Goal: Task Accomplishment & Management: Use online tool/utility

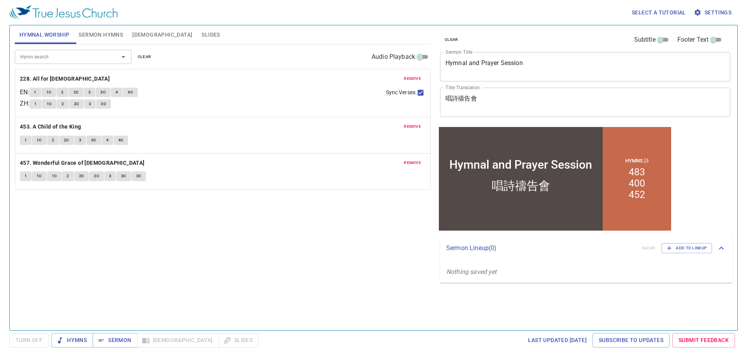
drag, startPoint x: 145, startPoint y: 56, endPoint x: 118, endPoint y: 49, distance: 27.8
click at [145, 56] on span "clear" at bounding box center [145, 56] width 14 height 7
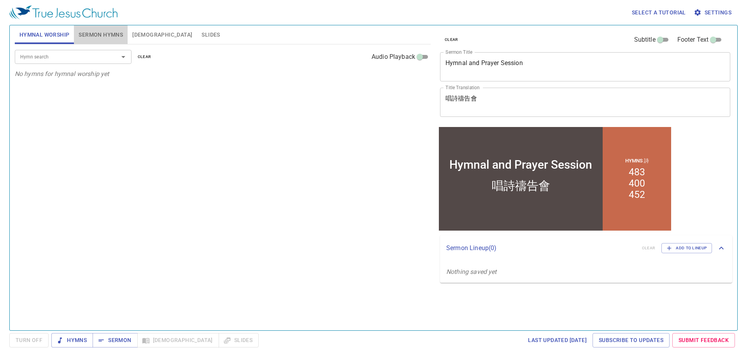
click at [109, 29] on button "Sermon Hymns" at bounding box center [101, 34] width 54 height 19
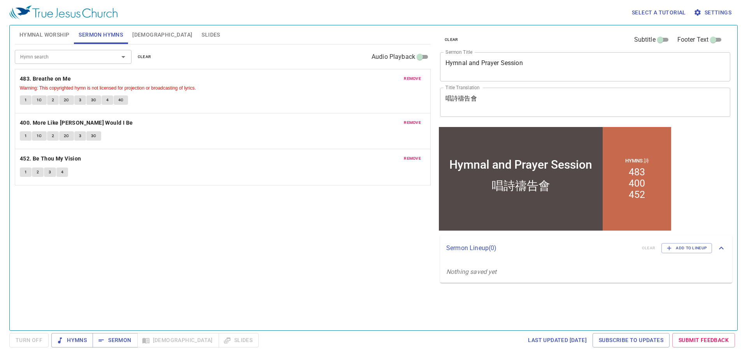
click at [146, 52] on button "clear" at bounding box center [144, 56] width 23 height 9
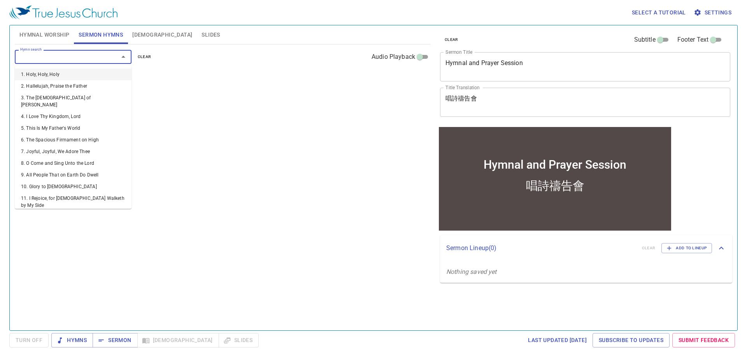
click at [102, 60] on input "Hymn search" at bounding box center [61, 56] width 89 height 9
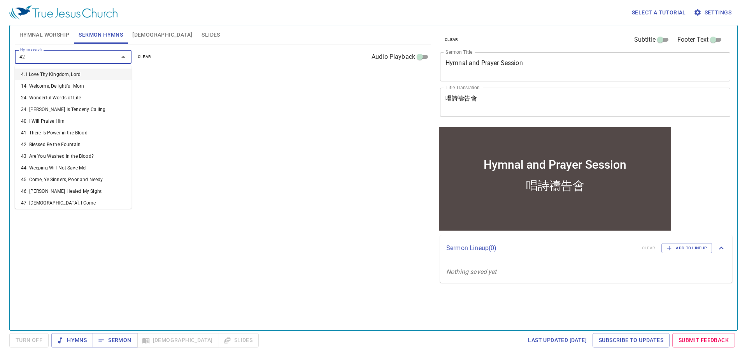
type input "421"
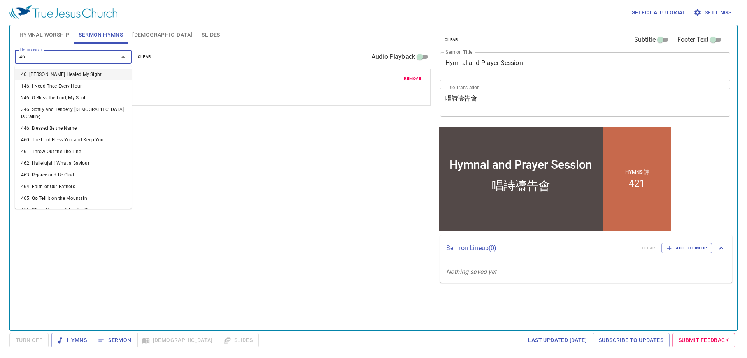
type input "469"
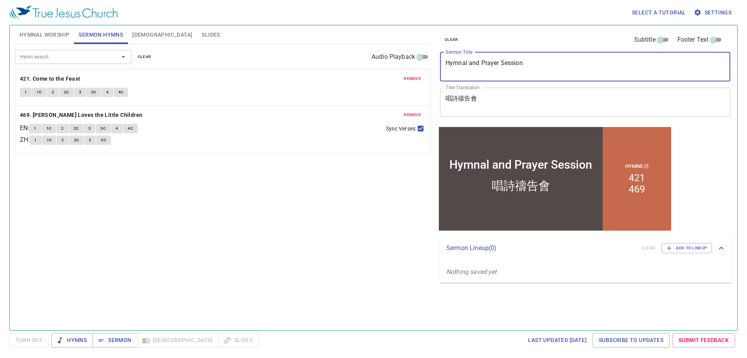
drag, startPoint x: 542, startPoint y: 70, endPoint x: 325, endPoint y: 46, distance: 218.9
click at [325, 46] on div "Hymnal Worship Sermon Hymns Bible Slides Hymn search Hymn search clear Audio Pl…" at bounding box center [374, 174] width 724 height 305
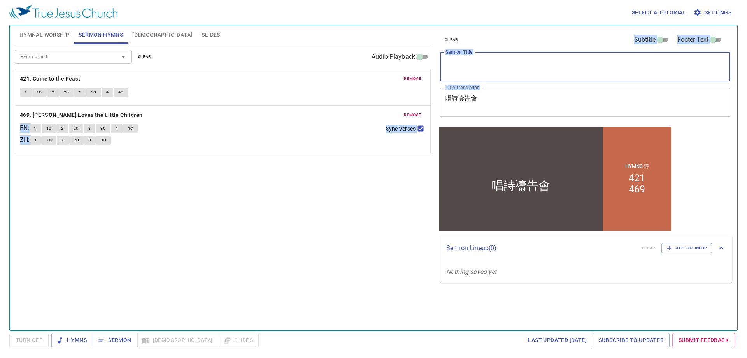
drag, startPoint x: 464, startPoint y: 91, endPoint x: 402, endPoint y: 84, distance: 62.6
click at [402, 84] on div "Hymnal Worship Sermon Hymns Bible Slides Hymn search Hymn search clear Audio Pl…" at bounding box center [374, 174] width 724 height 305
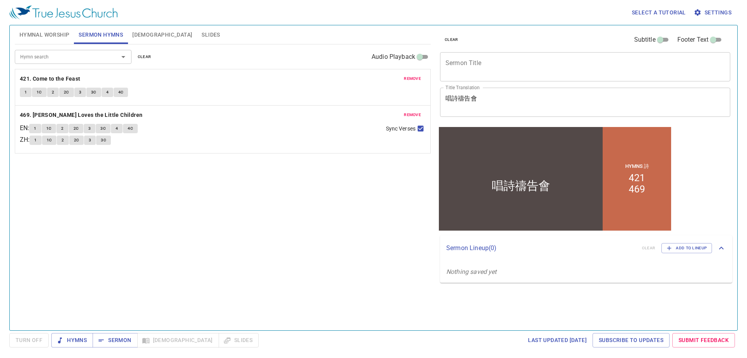
click at [499, 96] on textarea "唱詩禱告會" at bounding box center [585, 102] width 279 height 15
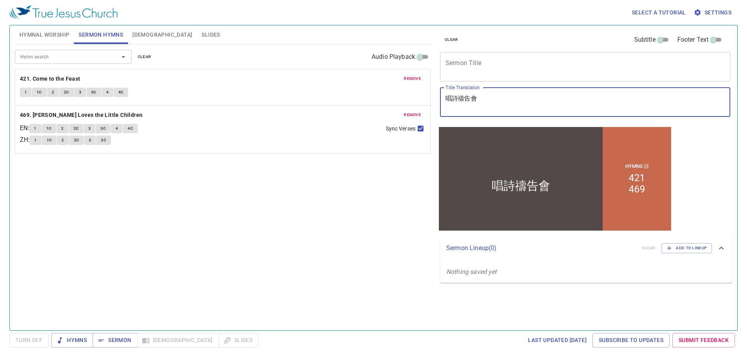
drag, startPoint x: 500, startPoint y: 100, endPoint x: 403, endPoint y: 85, distance: 98.5
click at [403, 85] on div "Hymnal Worship Sermon Hymns Bible Slides Hymn search Hymn search clear Audio Pl…" at bounding box center [374, 174] width 724 height 305
click at [492, 63] on textarea "Sermon Title" at bounding box center [585, 66] width 279 height 15
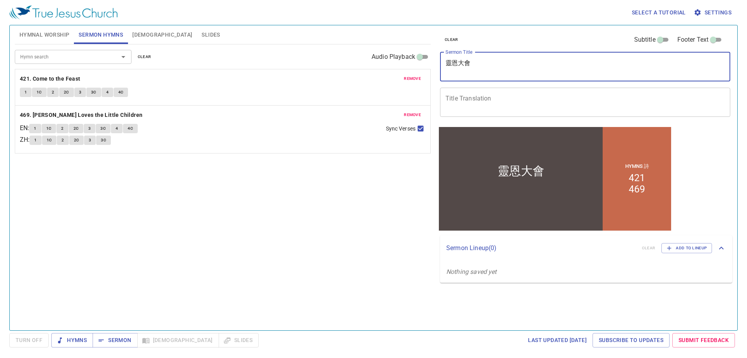
type textarea "靈恩大會"
click at [476, 102] on textarea "Title Translation" at bounding box center [585, 102] width 279 height 15
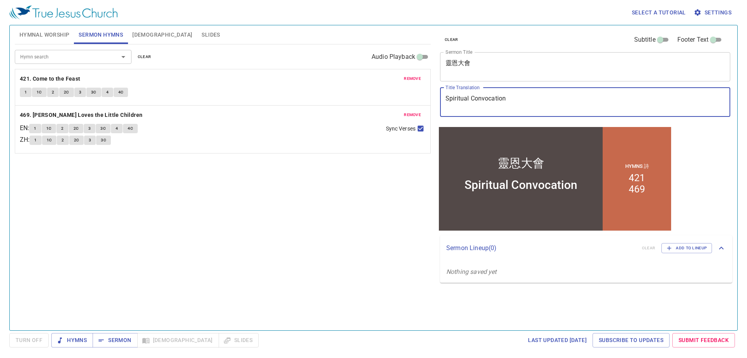
type textarea "Spiritual Convocation"
click at [363, 182] on div "Hymn search Hymn search clear Audio Playback remove 421. Come to the Feast 1 1C…" at bounding box center [223, 183] width 416 height 279
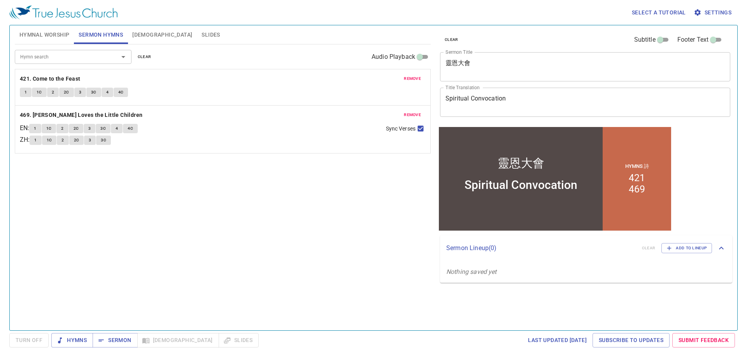
click at [41, 36] on span "Hymnal Worship" at bounding box center [44, 35] width 50 height 10
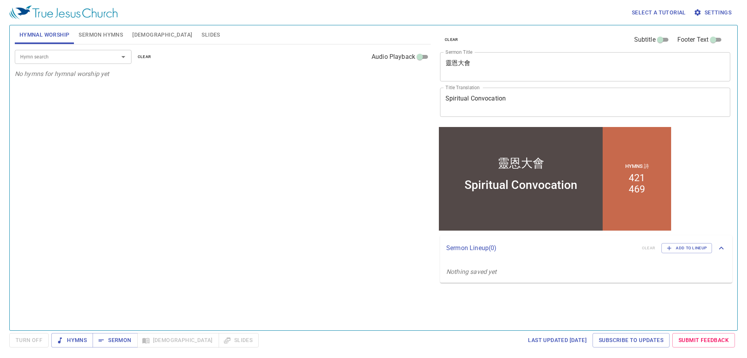
click at [92, 38] on span "Sermon Hymns" at bounding box center [101, 35] width 44 height 10
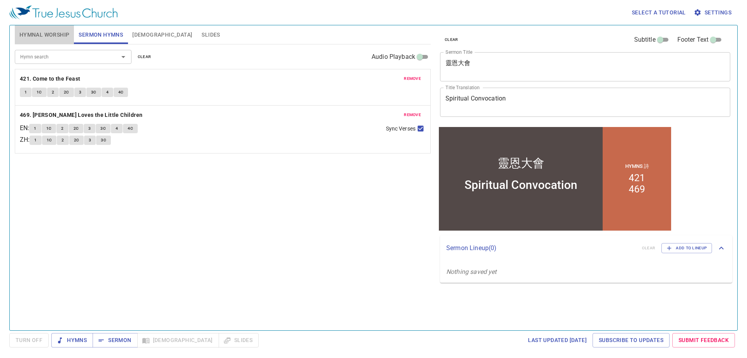
click at [54, 37] on span "Hymnal Worship" at bounding box center [44, 35] width 50 height 10
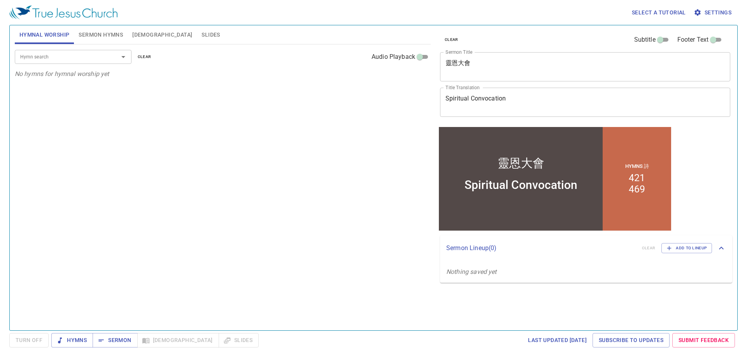
click at [89, 93] on div "Hymn search Hymn search clear Audio Playback No hymns for hymnal worship yet" at bounding box center [223, 183] width 416 height 279
click at [98, 41] on button "Sermon Hymns" at bounding box center [101, 34] width 54 height 19
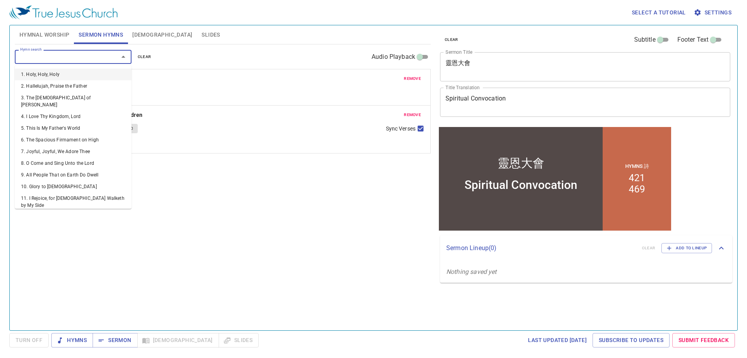
click at [93, 61] on input "Hymn search" at bounding box center [61, 56] width 89 height 9
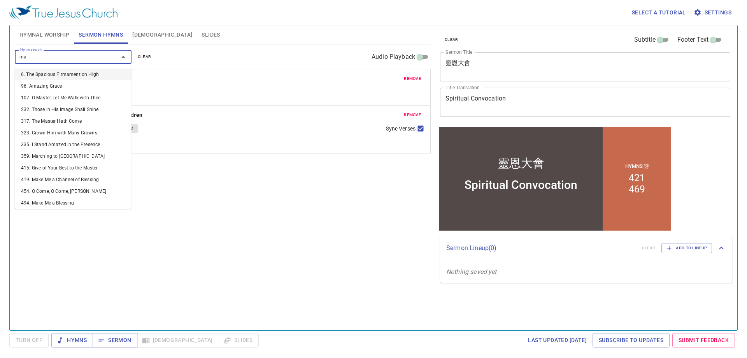
type input "m"
type input "359"
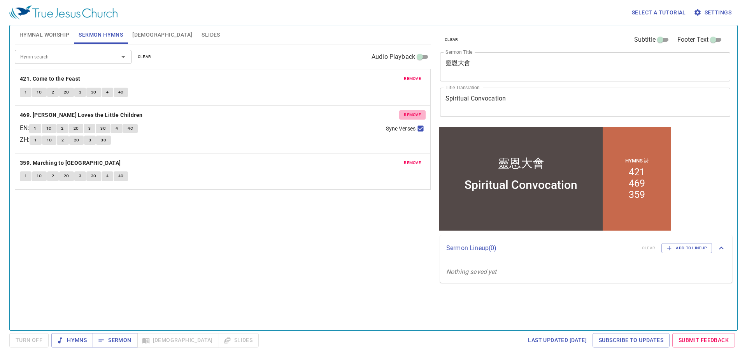
click at [405, 115] on span "remove" at bounding box center [412, 114] width 17 height 7
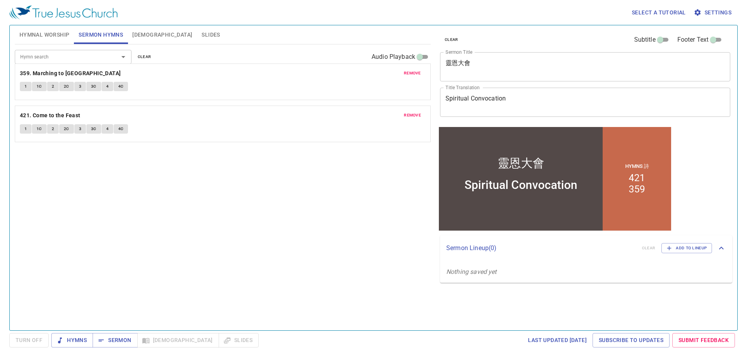
drag, startPoint x: 170, startPoint y: 126, endPoint x: 167, endPoint y: 81, distance: 44.4
click at [167, 124] on div "remove 421. Come to the Feast 1 1C 2 2C 3 3C 4 4C remove 359. Marching to Zion …" at bounding box center [223, 129] width 406 height 11
click at [30, 32] on span "Hymnal Worship" at bounding box center [44, 35] width 50 height 10
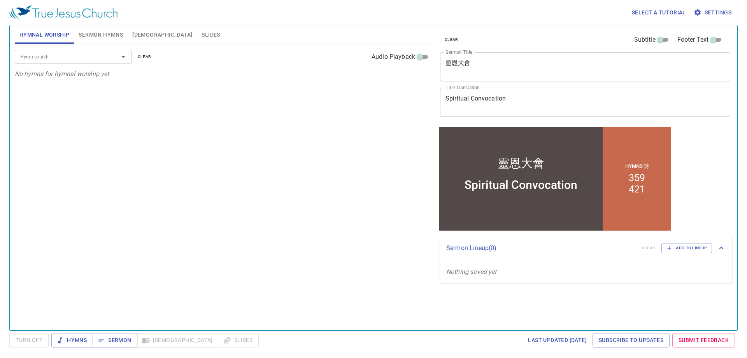
click at [94, 35] on span "Sermon Hymns" at bounding box center [101, 35] width 44 height 10
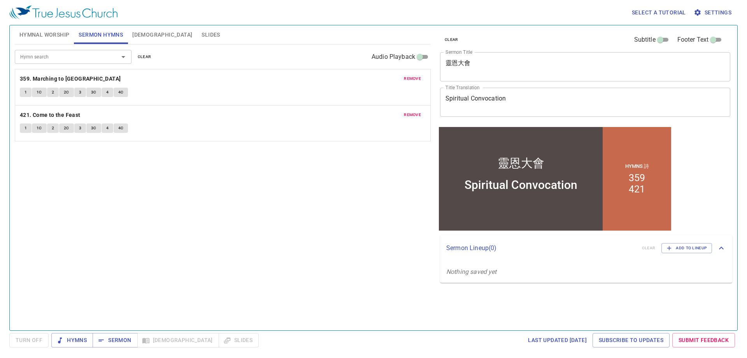
click at [41, 41] on button "Hymnal Worship" at bounding box center [45, 34] width 60 height 19
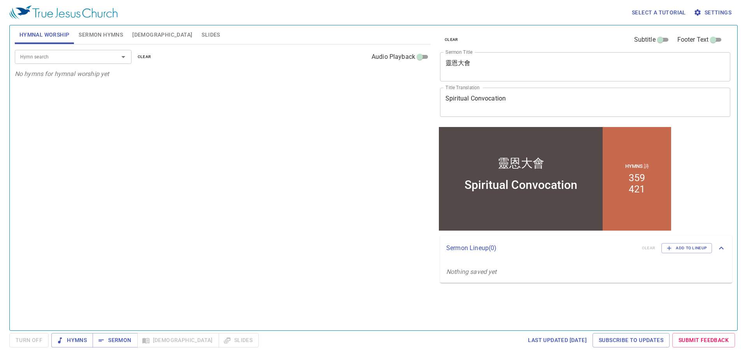
click at [107, 63] on div "Hymn search" at bounding box center [73, 57] width 117 height 14
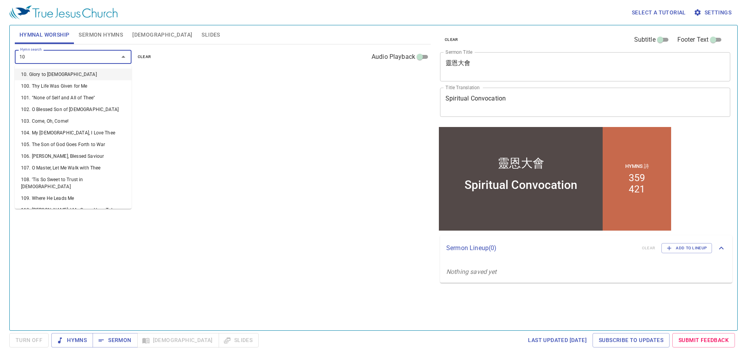
type input "104"
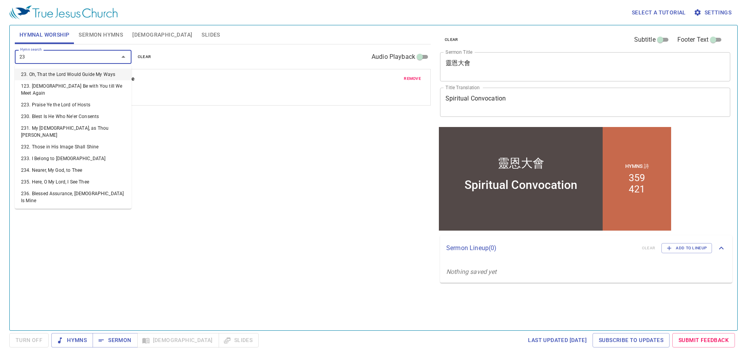
type input "237"
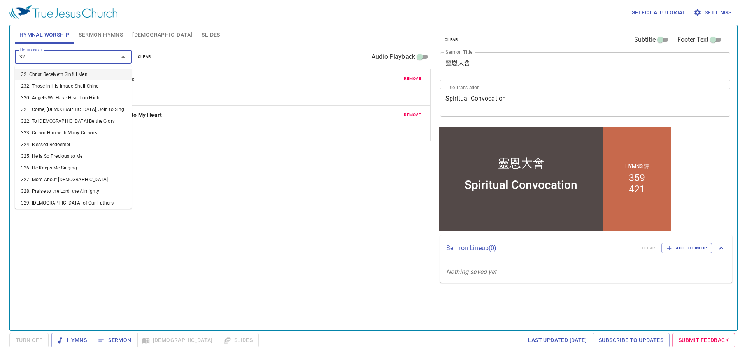
type input "322"
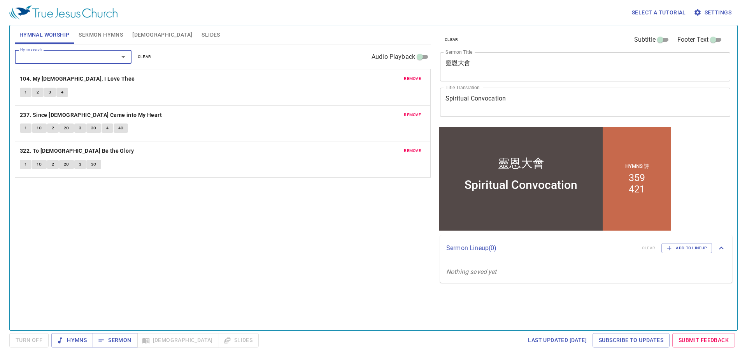
click at [171, 265] on div "Hymn search Hymn search clear Audio Playback remove 104. My Jesus, I Love Thee …" at bounding box center [223, 183] width 416 height 279
click at [50, 76] on b "104. My [DEMOGRAPHIC_DATA], I Love Thee" at bounding box center [77, 79] width 115 height 10
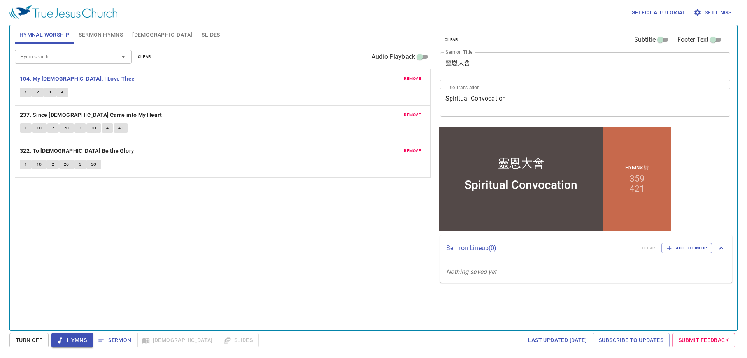
click at [478, 65] on textarea "靈恩大會" at bounding box center [585, 66] width 279 height 15
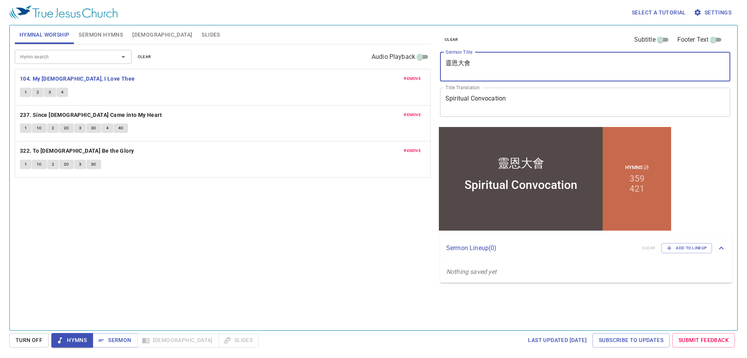
click at [478, 65] on textarea "靈恩大會" at bounding box center [585, 66] width 279 height 15
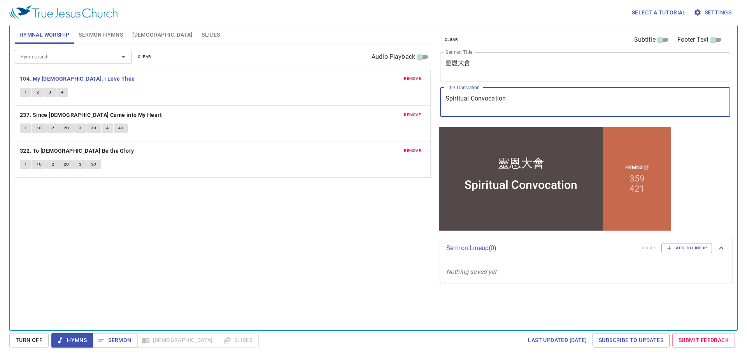
click at [471, 97] on textarea "Spiritual Convocation" at bounding box center [585, 102] width 279 height 15
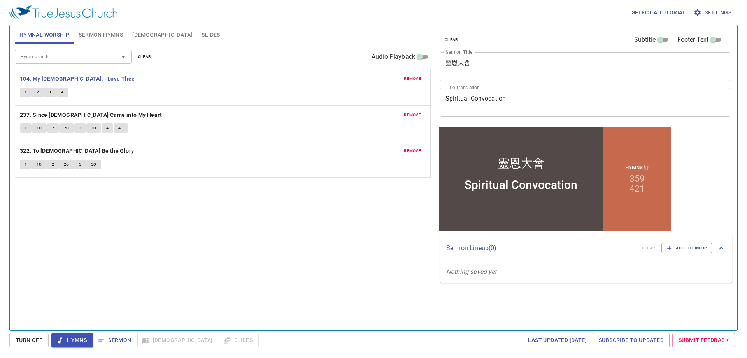
click at [287, 227] on div "Hymn search Hymn search clear Audio Playback remove 104. My Jesus, I Love Thee …" at bounding box center [223, 183] width 416 height 279
click at [23, 91] on button "1" at bounding box center [26, 92] width 12 height 9
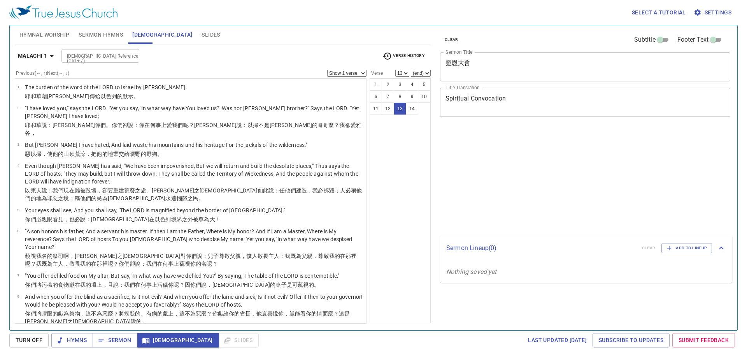
select select "13"
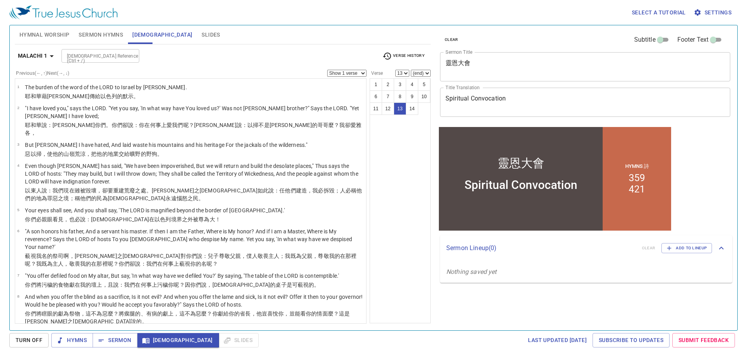
scroll to position [181, 0]
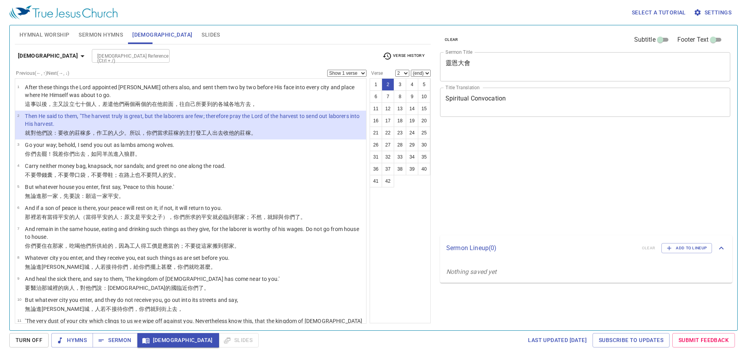
select select "2"
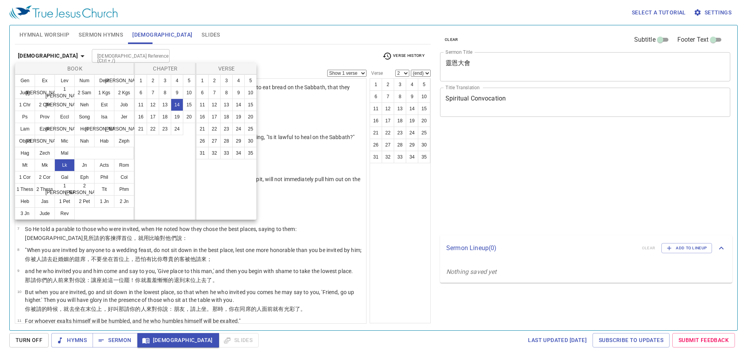
select select "2"
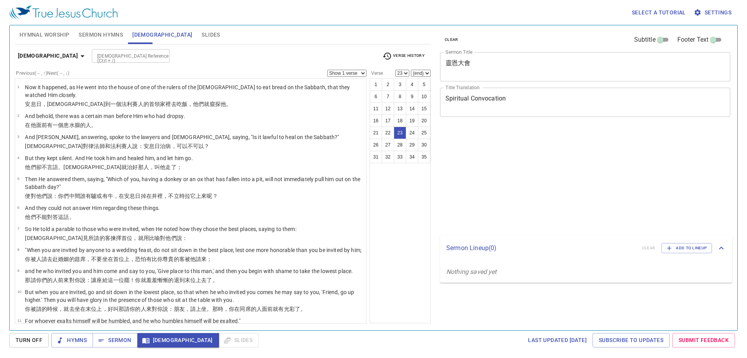
select select "23"
